Goal: Information Seeking & Learning: Understand process/instructions

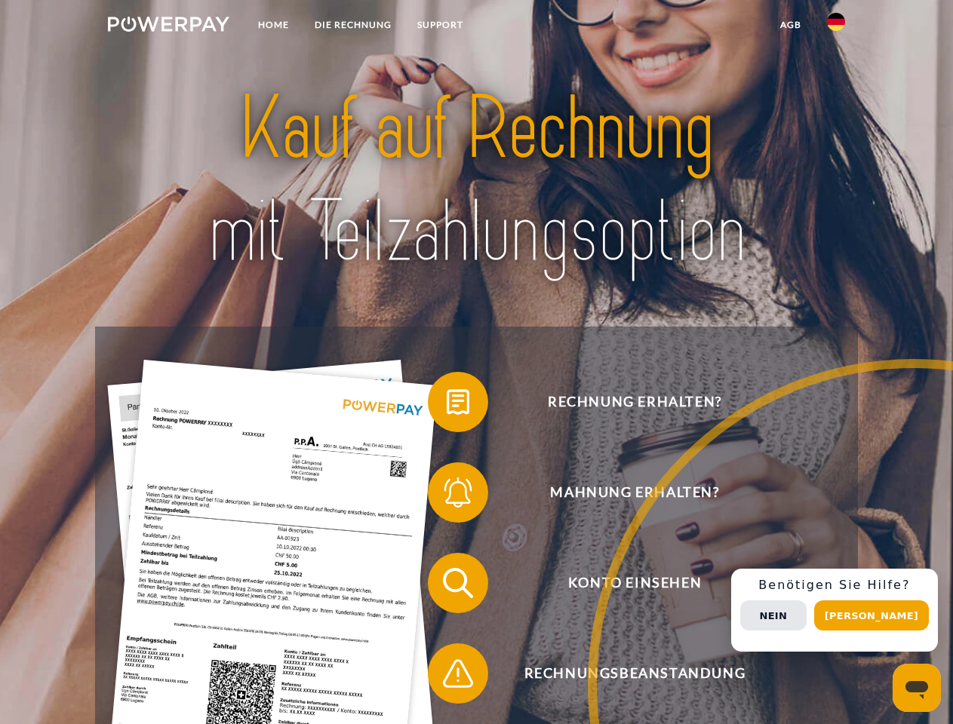
click at [168, 26] on img at bounding box center [168, 24] width 121 height 15
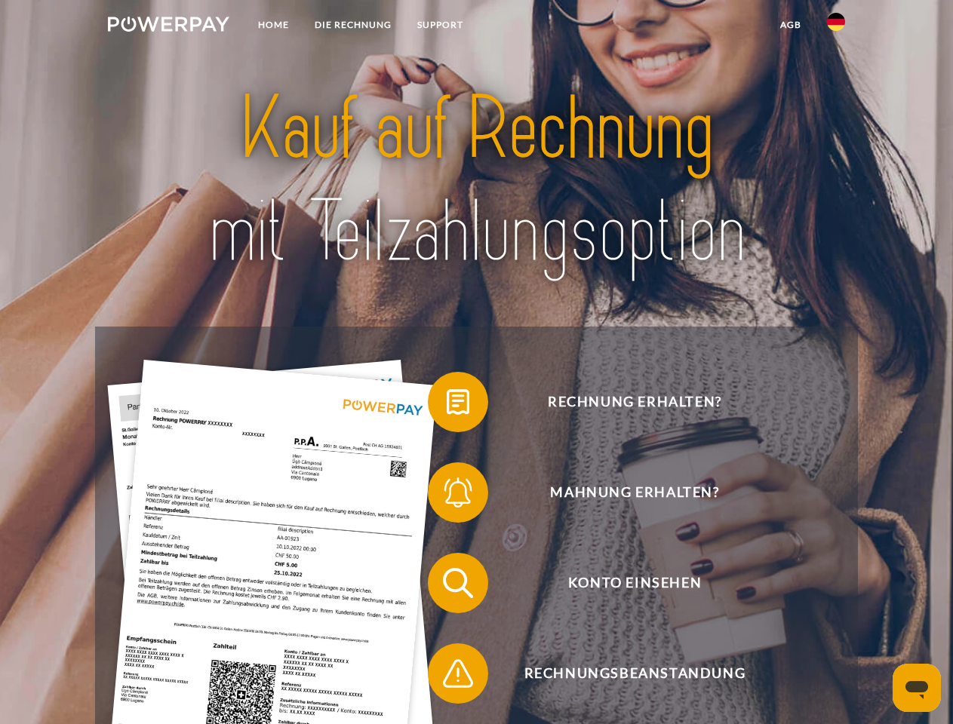
click at [836, 26] on img at bounding box center [836, 22] width 18 height 18
click at [790, 25] on link "agb" at bounding box center [790, 24] width 47 height 27
click at [447, 405] on span at bounding box center [435, 401] width 75 height 75
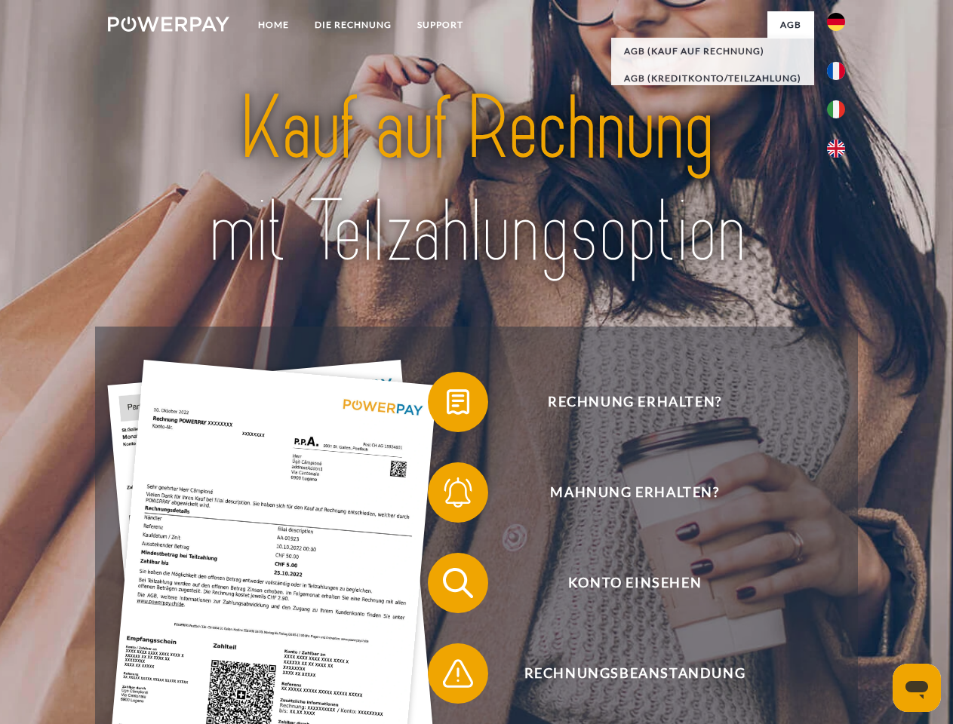
click at [447, 496] on span at bounding box center [435, 492] width 75 height 75
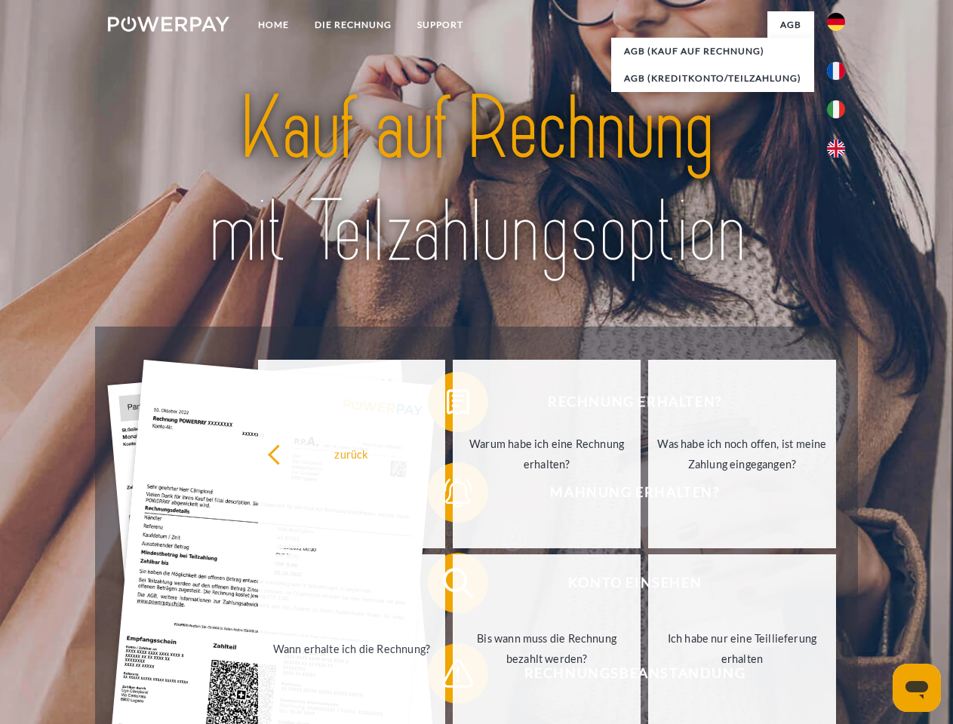
click at [453, 586] on link "Bis wann muss die Rechnung bezahlt werden?" at bounding box center [547, 649] width 188 height 189
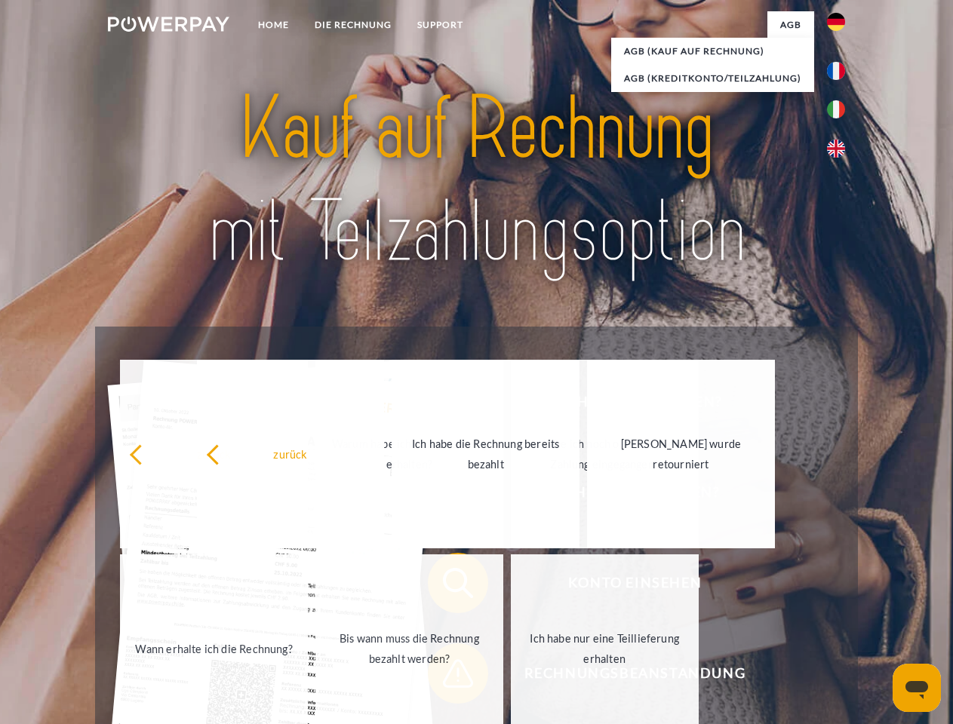
click at [447, 677] on span at bounding box center [435, 673] width 75 height 75
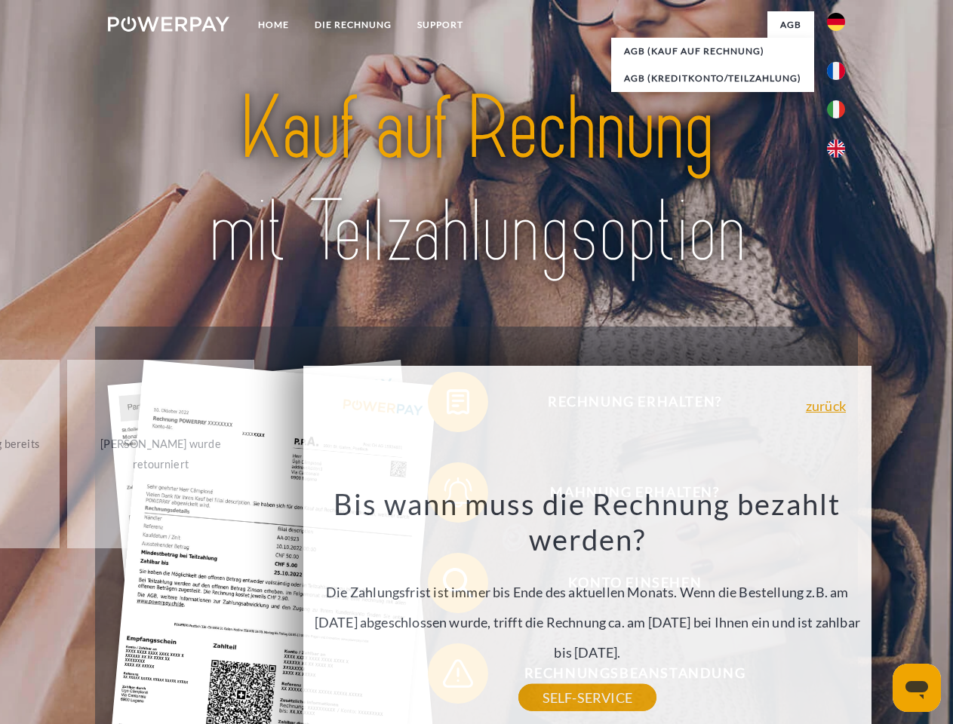
click at [840, 610] on div "Rechnung erhalten? Mahnung erhalten? Konto einsehen" at bounding box center [476, 629] width 762 height 604
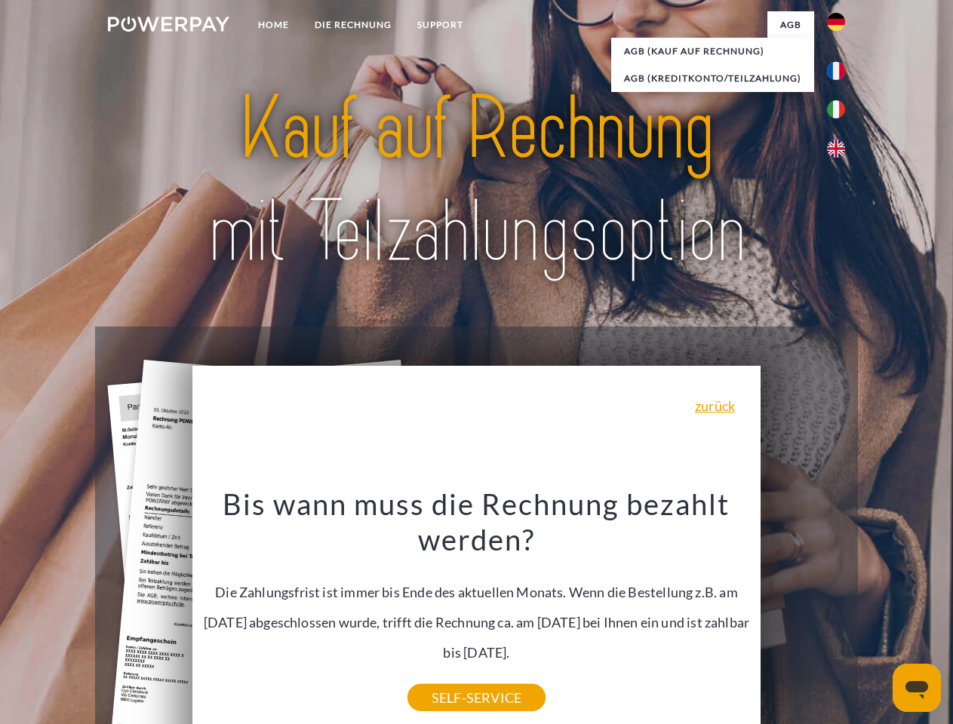
click at [803, 613] on span "Konto einsehen" at bounding box center [635, 583] width 370 height 60
click at [877, 616] on header "Home DIE RECHNUNG SUPPORT" at bounding box center [476, 521] width 953 height 1042
